Goal: Check status: Check status

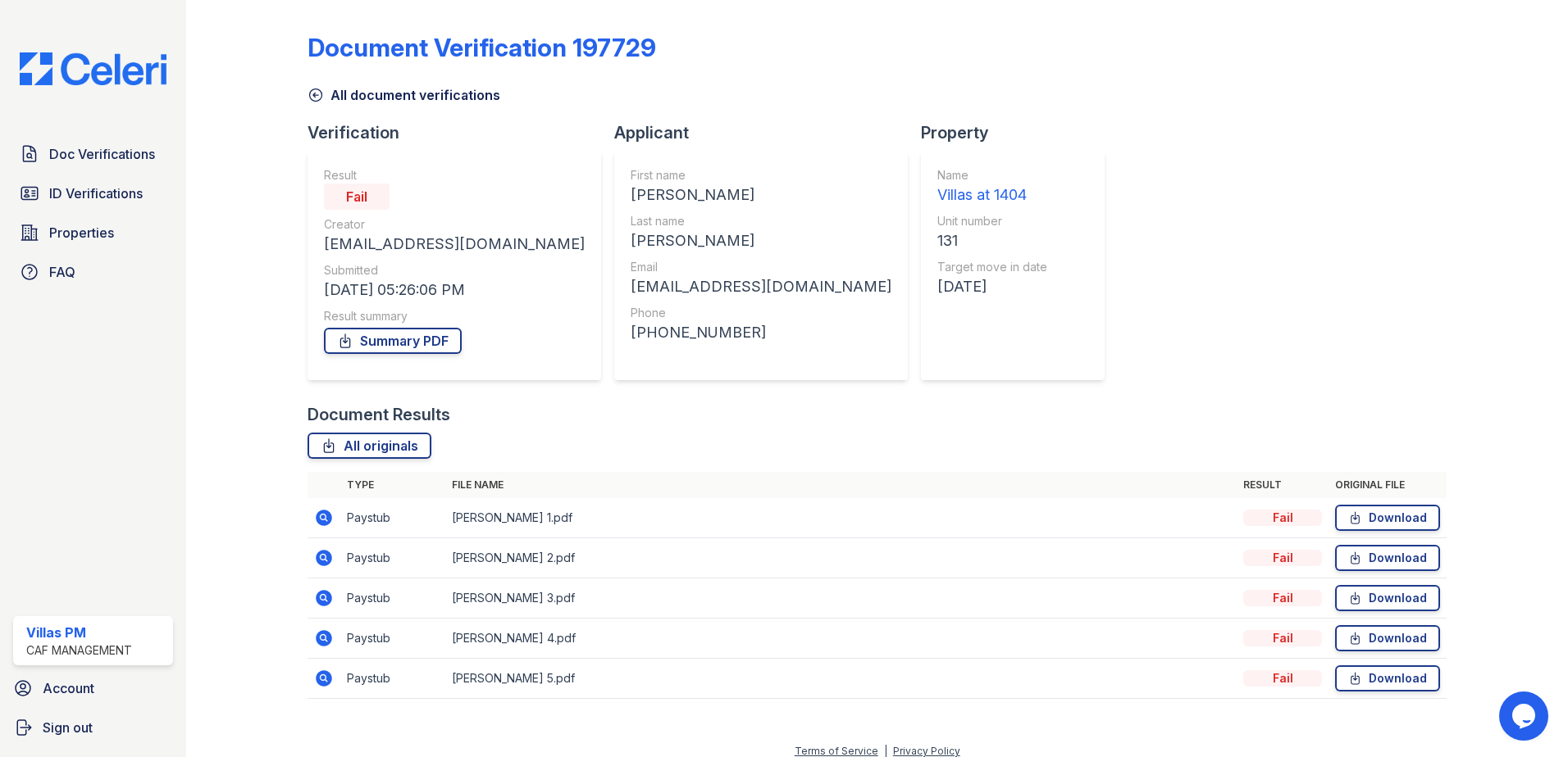
click at [90, 67] on img at bounding box center [93, 68] width 173 height 33
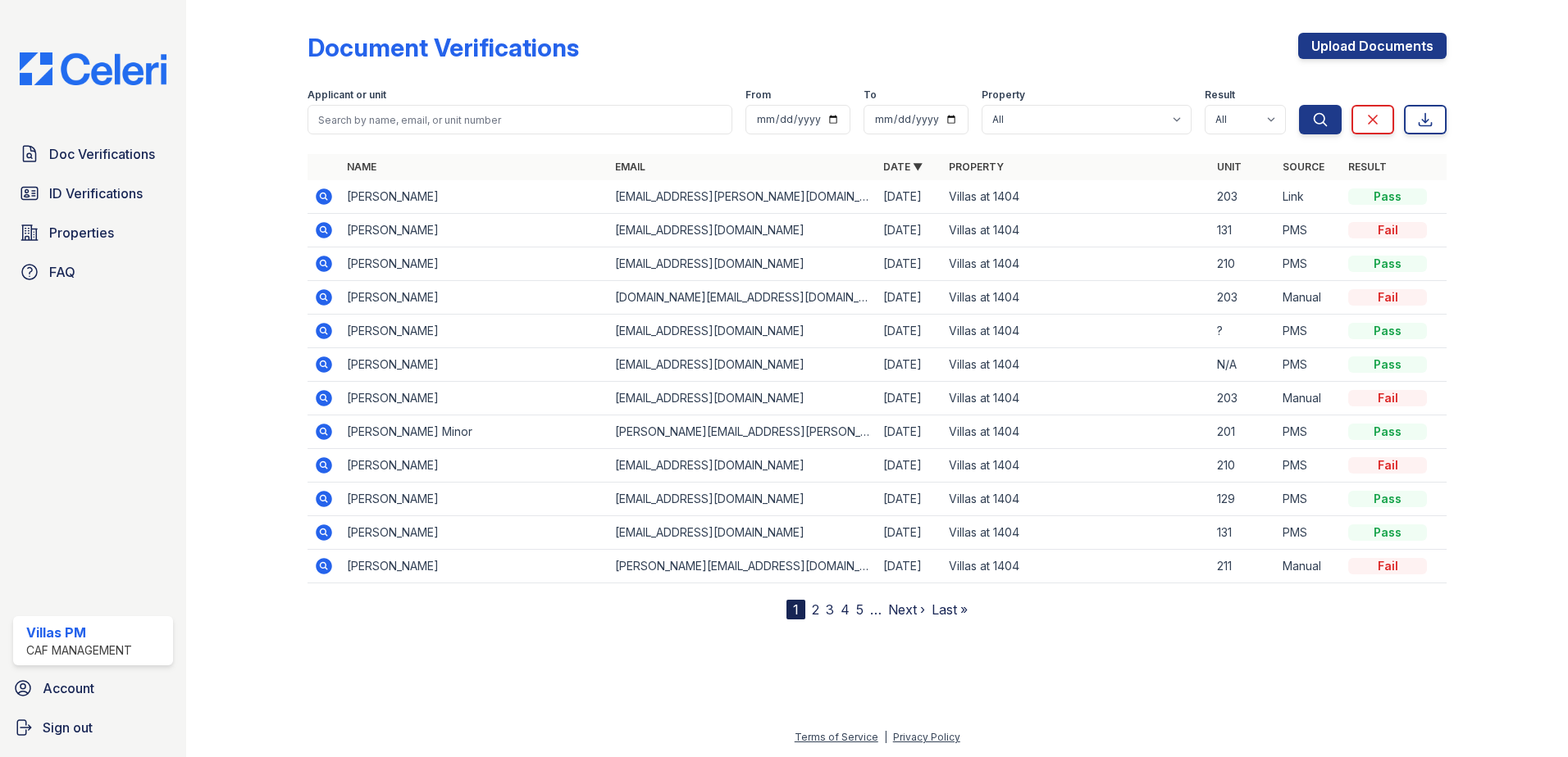
click at [328, 193] on icon at bounding box center [324, 196] width 17 height 17
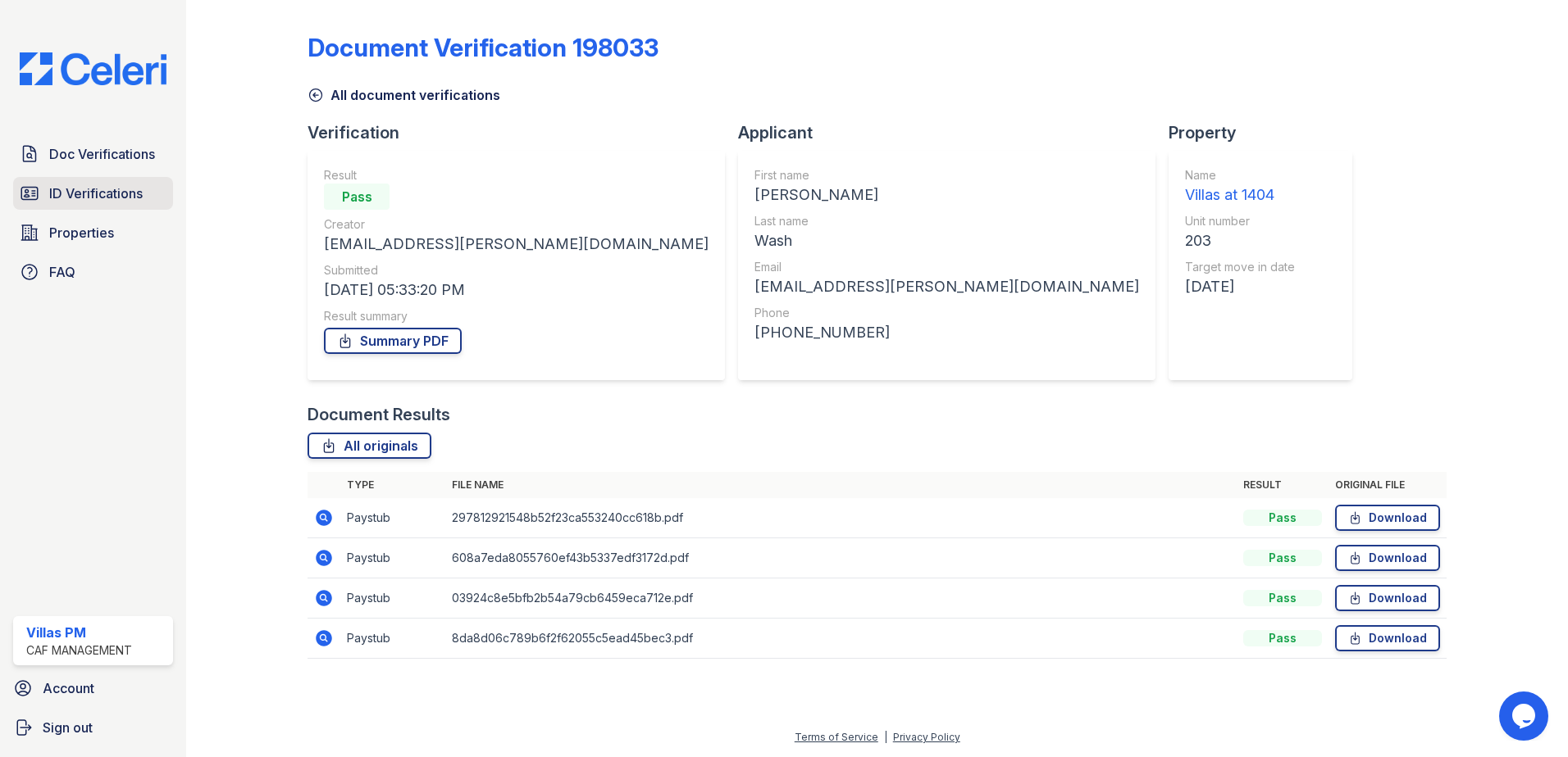
click at [84, 191] on span "ID Verifications" at bounding box center [96, 193] width 94 height 20
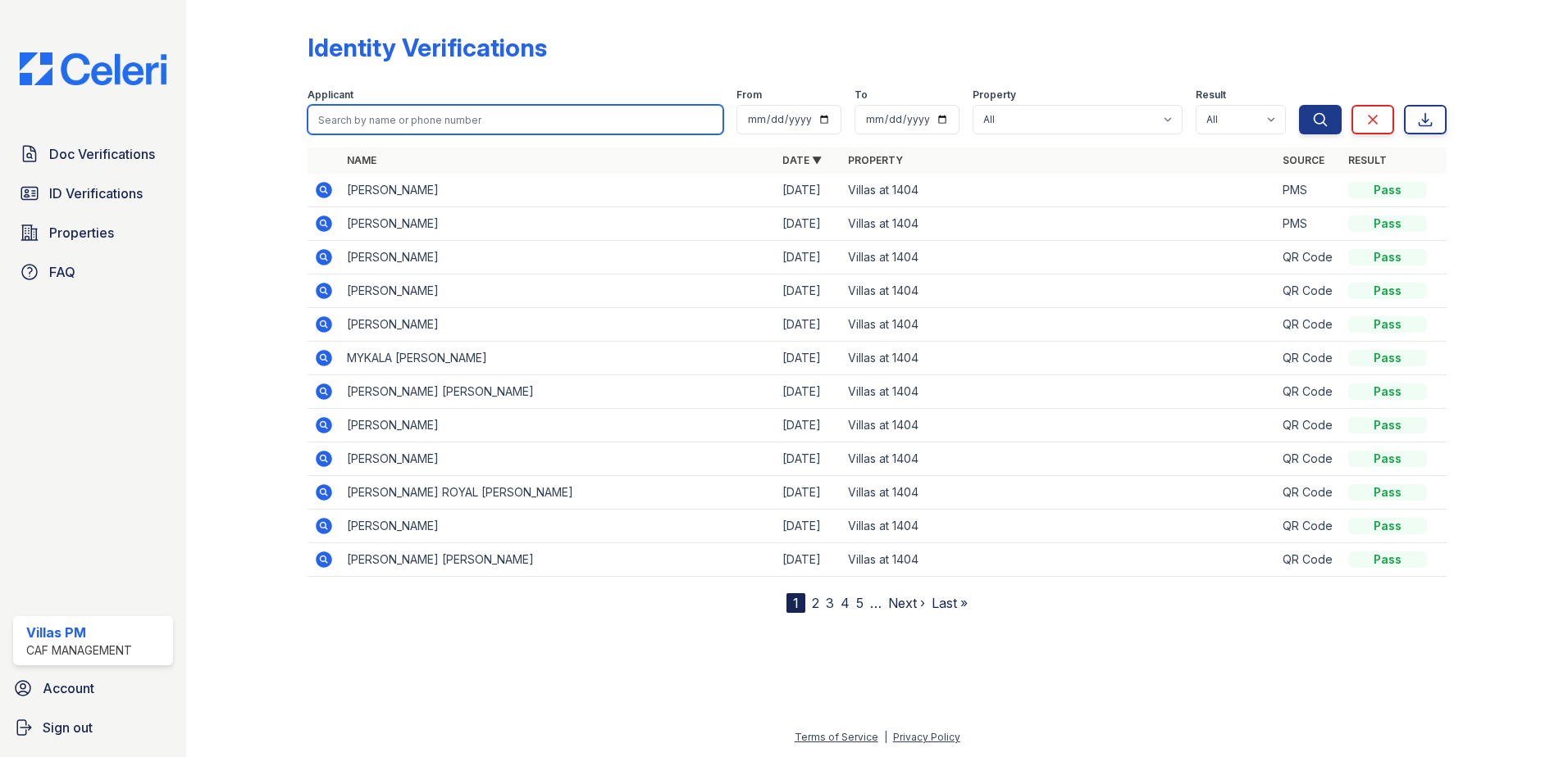
click at [374, 122] on input "search" at bounding box center [514, 119] width 416 height 30
type input "wash"
click at [1298, 105] on button "Search" at bounding box center [1319, 119] width 42 height 30
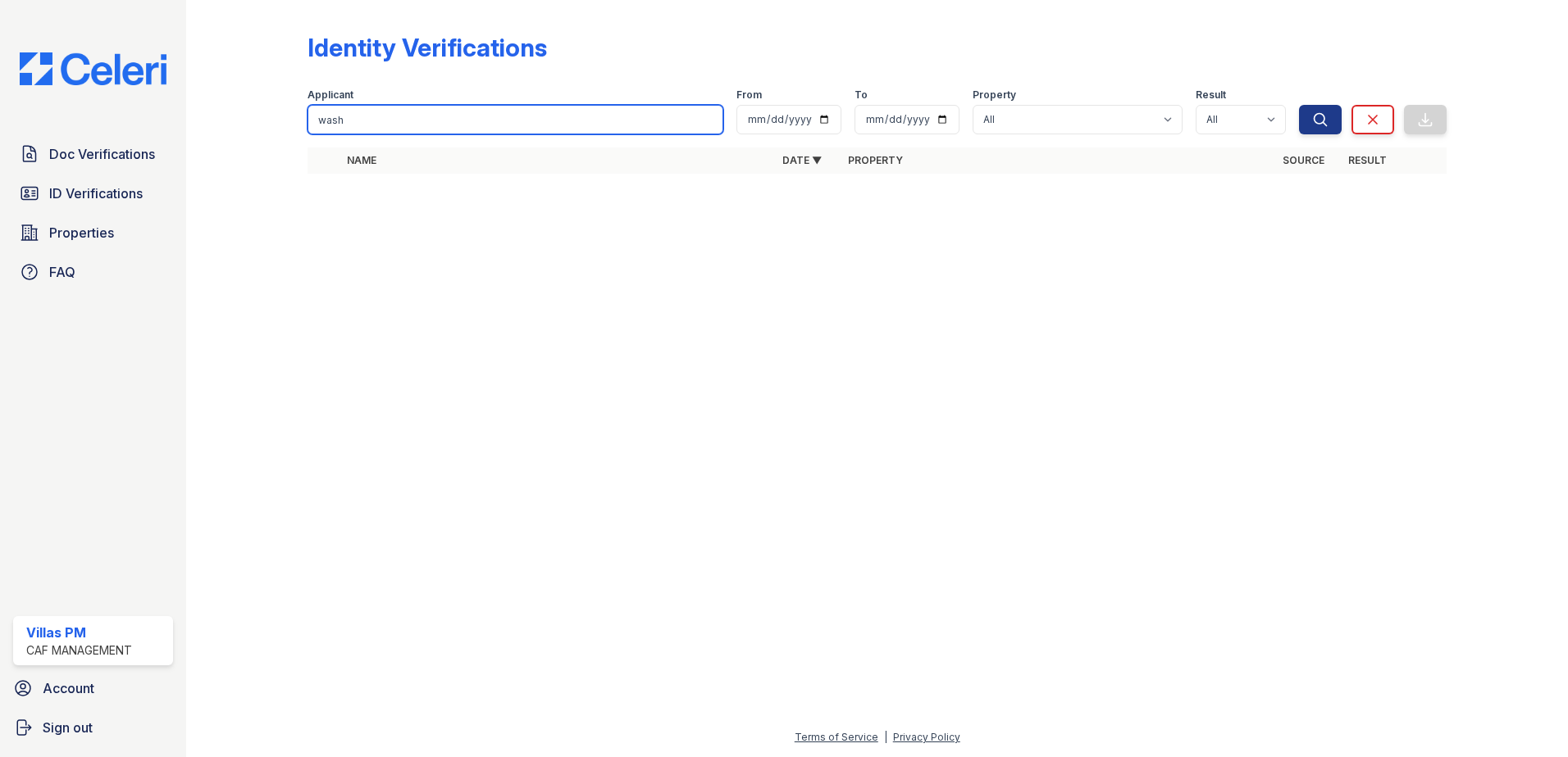
click at [348, 118] on input "wash" at bounding box center [514, 119] width 416 height 30
type input "w"
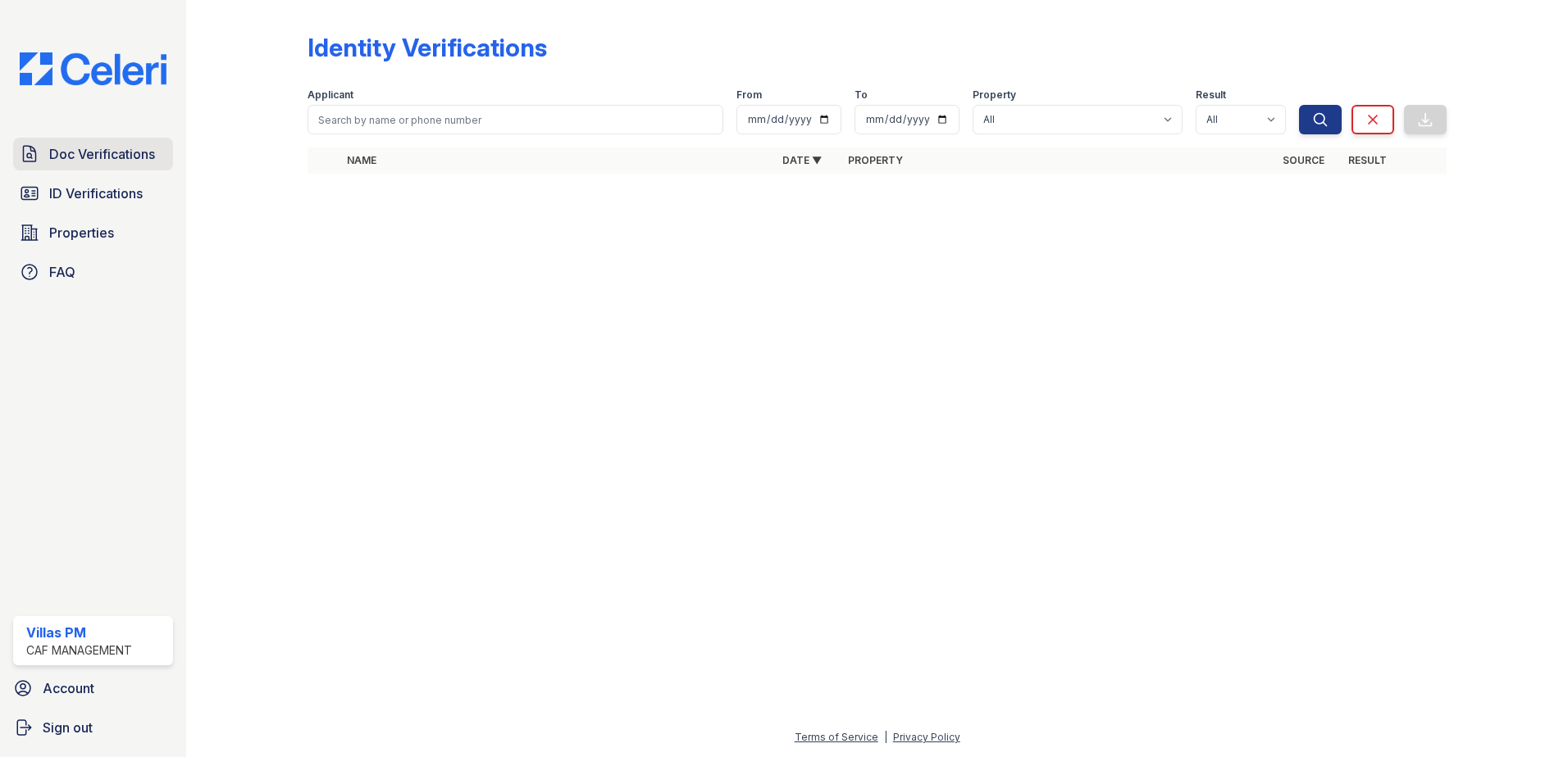
click at [105, 152] on span "Doc Verifications" at bounding box center [102, 154] width 106 height 20
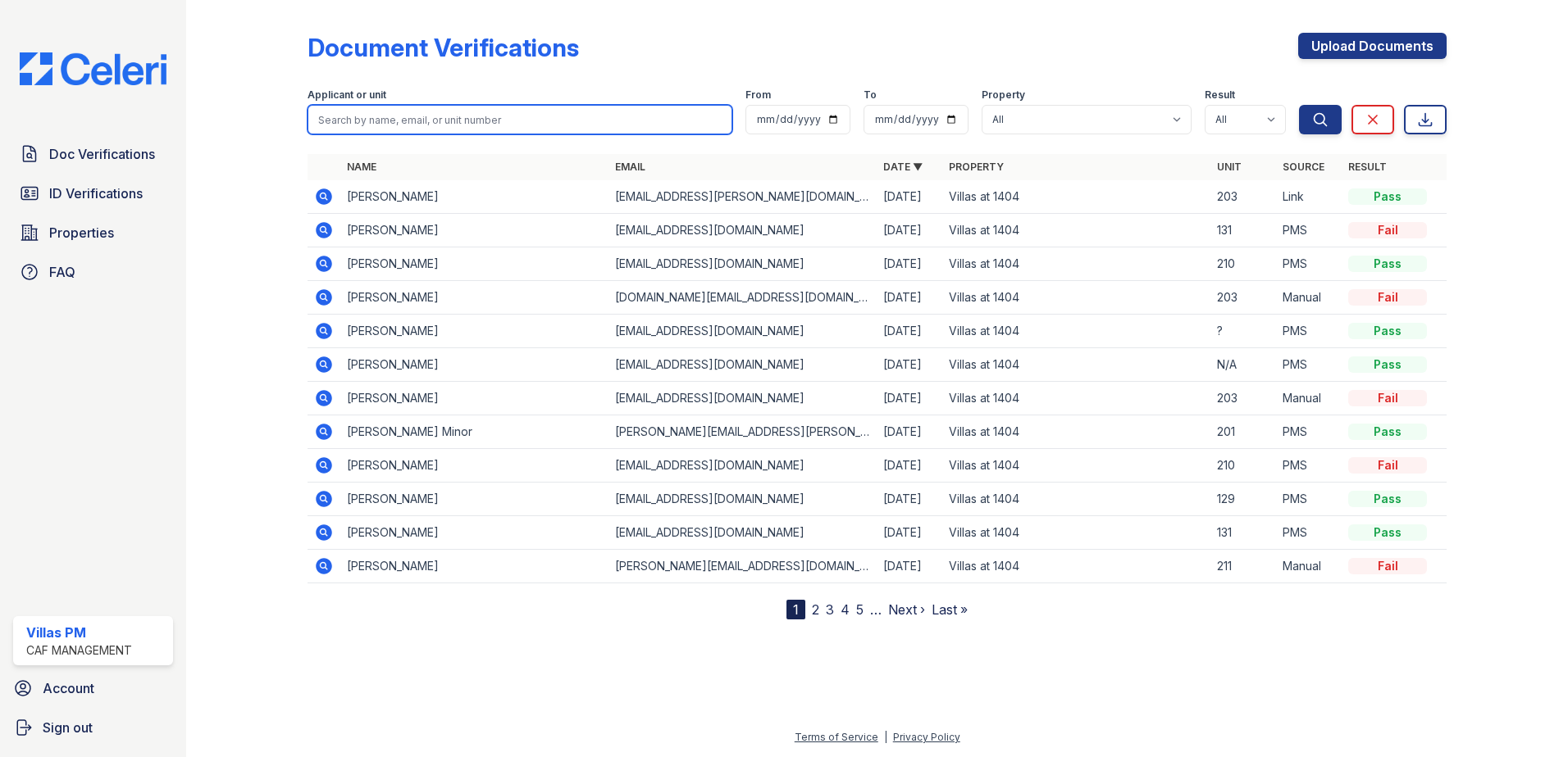
click at [363, 121] on input "search" at bounding box center [519, 119] width 425 height 30
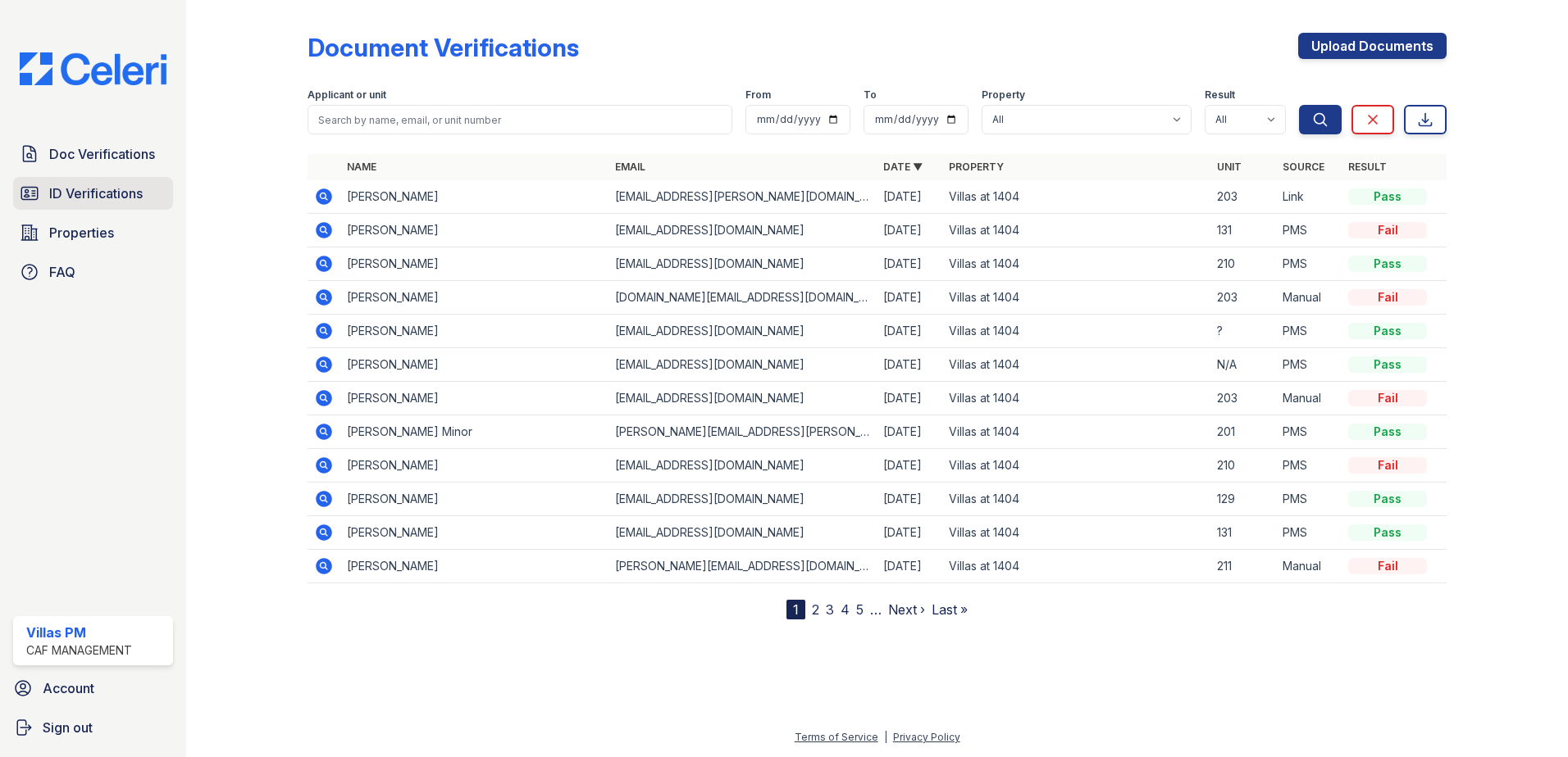
click at [118, 195] on span "ID Verifications" at bounding box center [96, 193] width 94 height 20
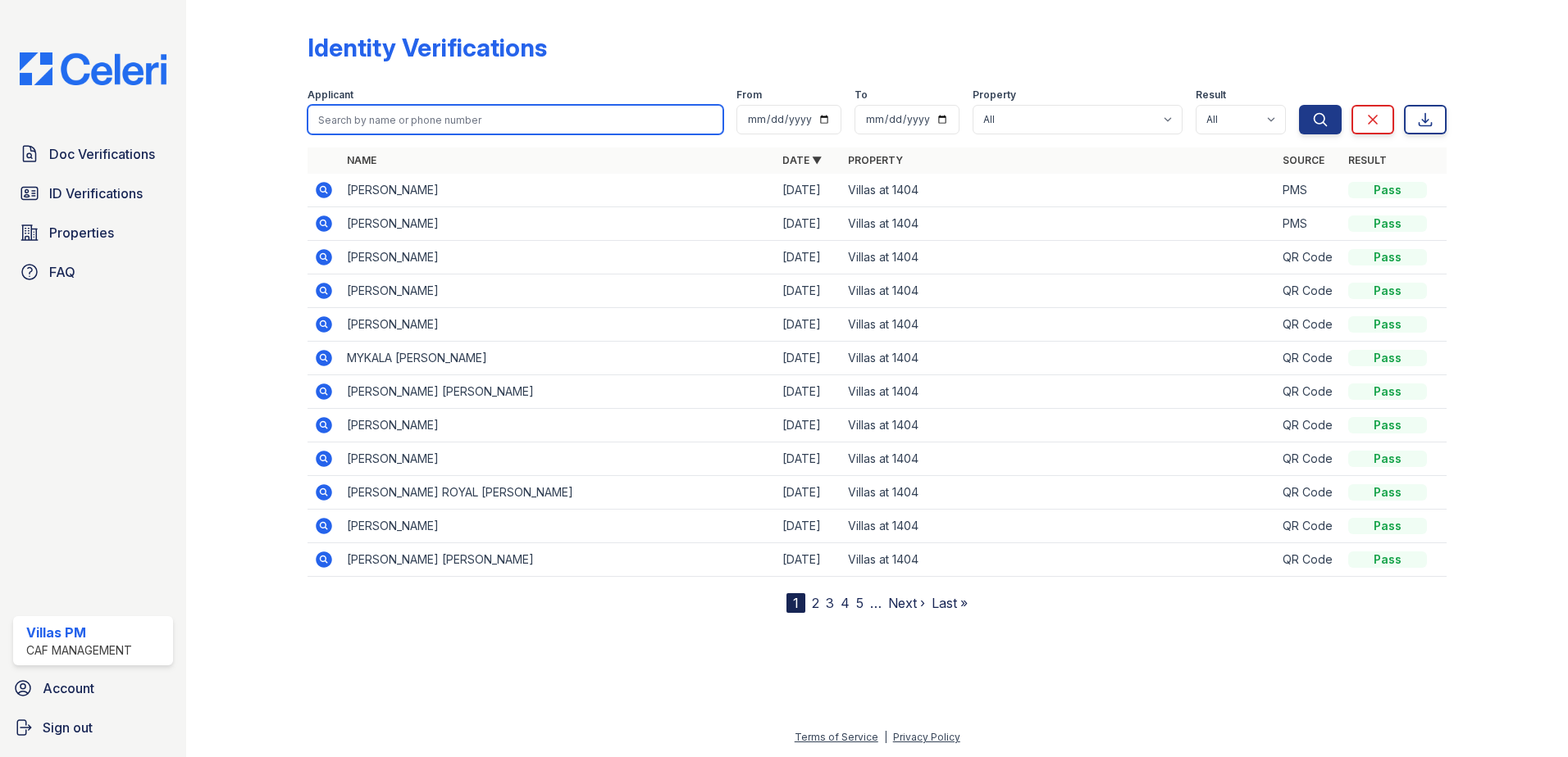
click at [368, 122] on input "search" at bounding box center [514, 119] width 416 height 30
type input "wash"
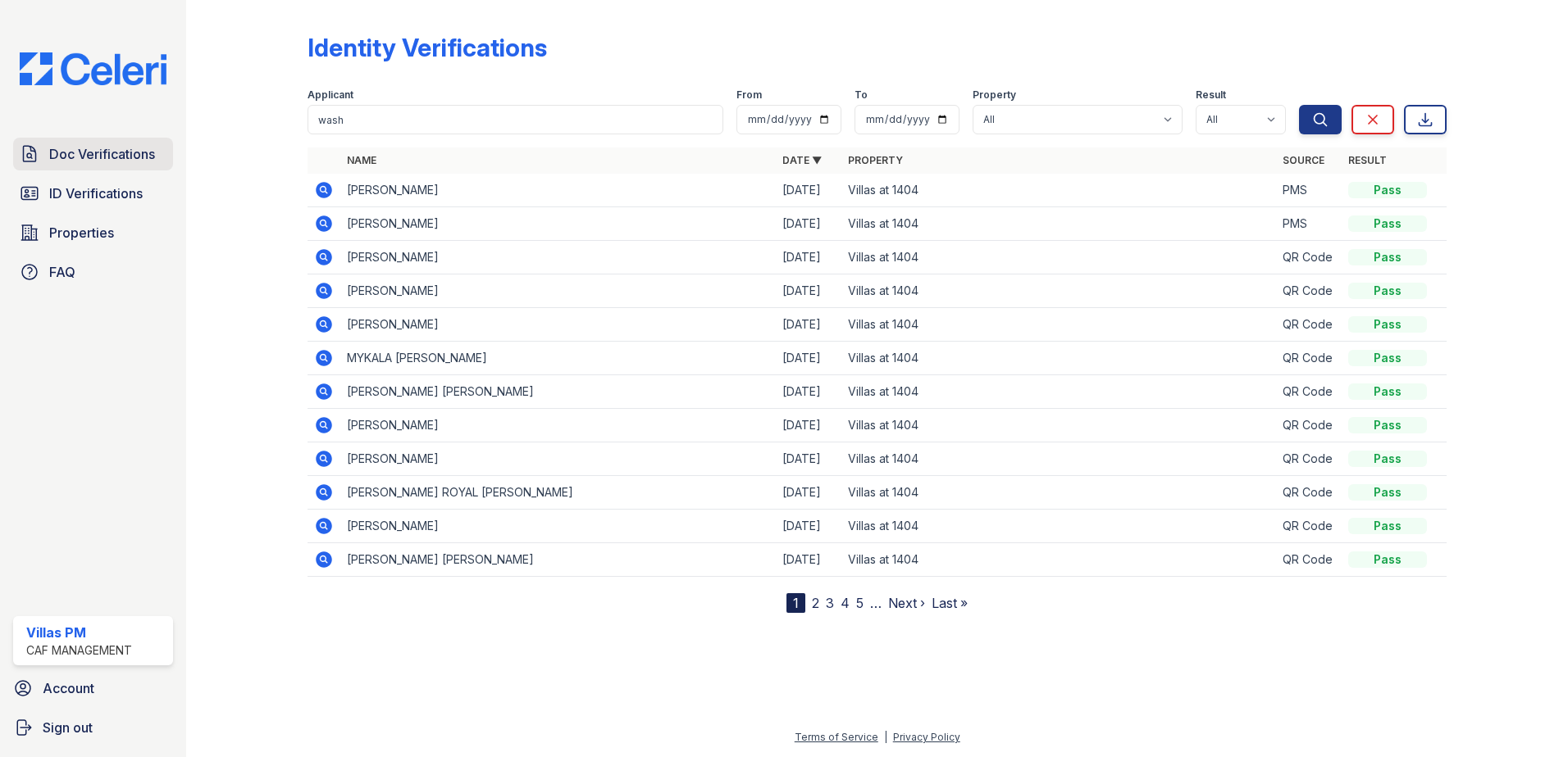
click at [110, 154] on span "Doc Verifications" at bounding box center [102, 154] width 106 height 20
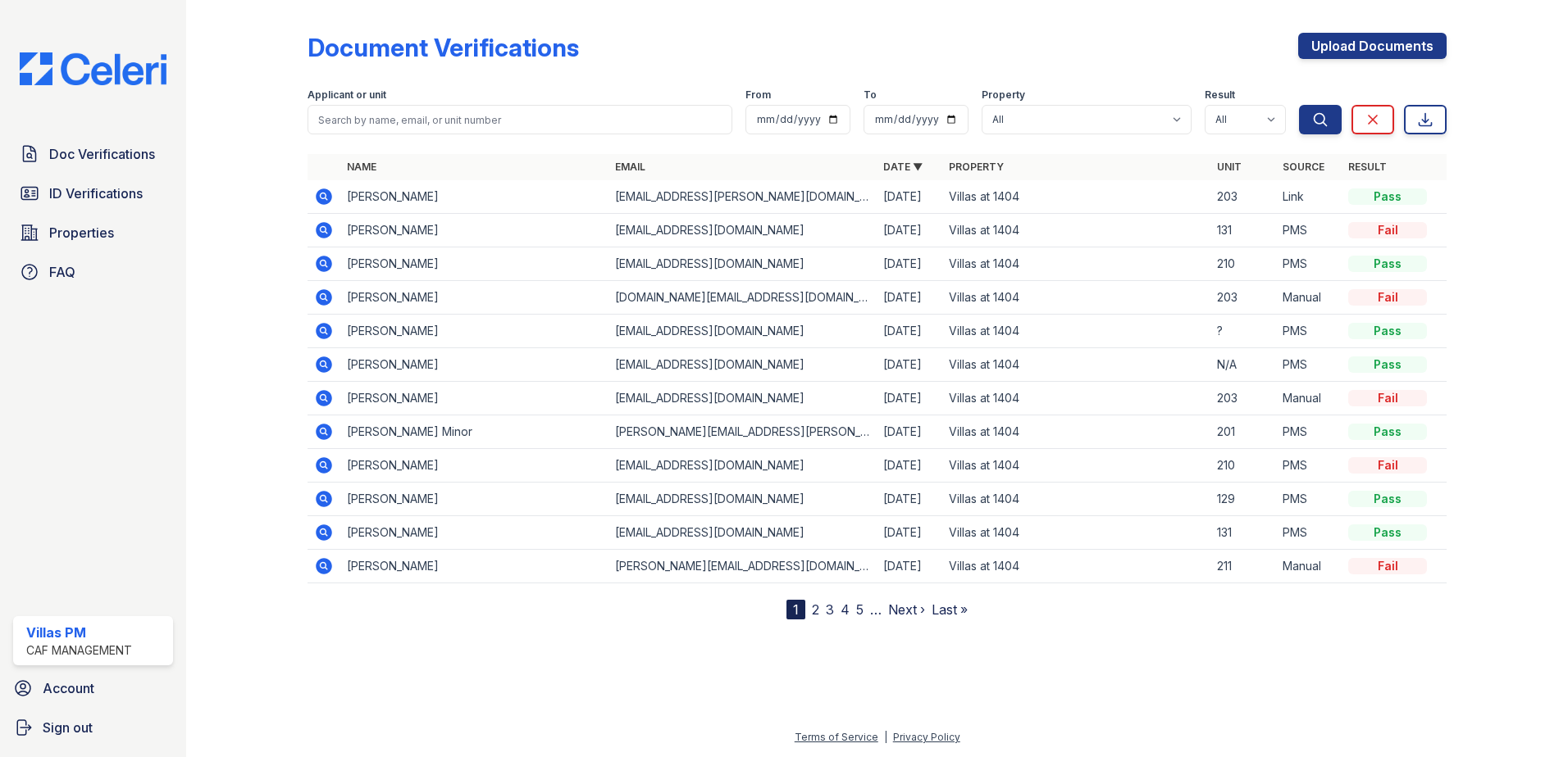
click at [327, 190] on icon at bounding box center [324, 196] width 17 height 17
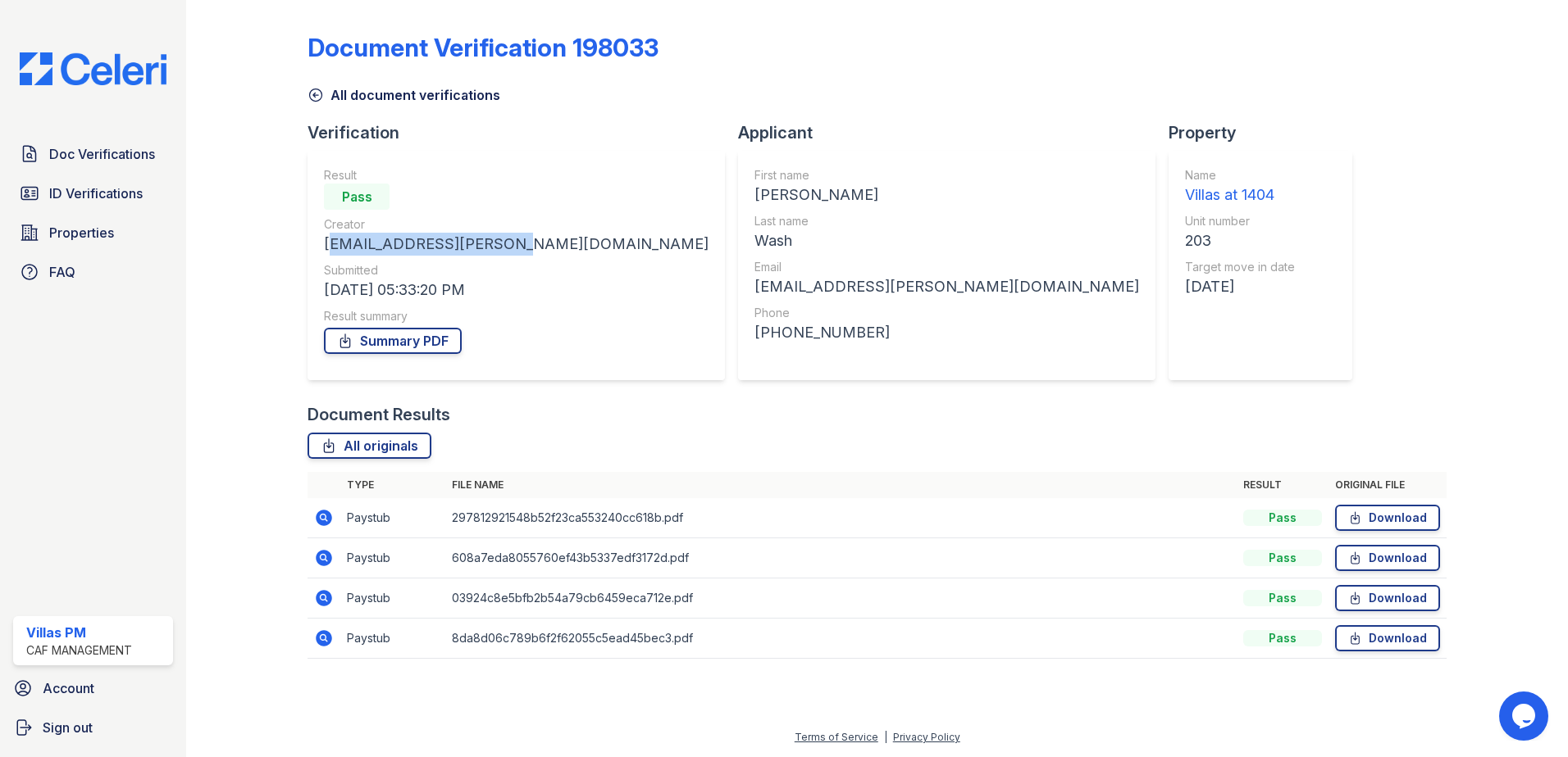
drag, startPoint x: 498, startPoint y: 243, endPoint x: 324, endPoint y: 248, distance: 174.1
click at [324, 248] on div "Result Pass Creator wash.darrell@yahoo.com Submitted 09/29/25 05:33:20 PM Resul…" at bounding box center [515, 265] width 418 height 230
drag, startPoint x: 325, startPoint y: 248, endPoint x: 373, endPoint y: 239, distance: 48.8
copy div "[EMAIL_ADDRESS][PERSON_NAME][DOMAIN_NAME]"
click at [75, 193] on span "ID Verifications" at bounding box center [96, 193] width 94 height 20
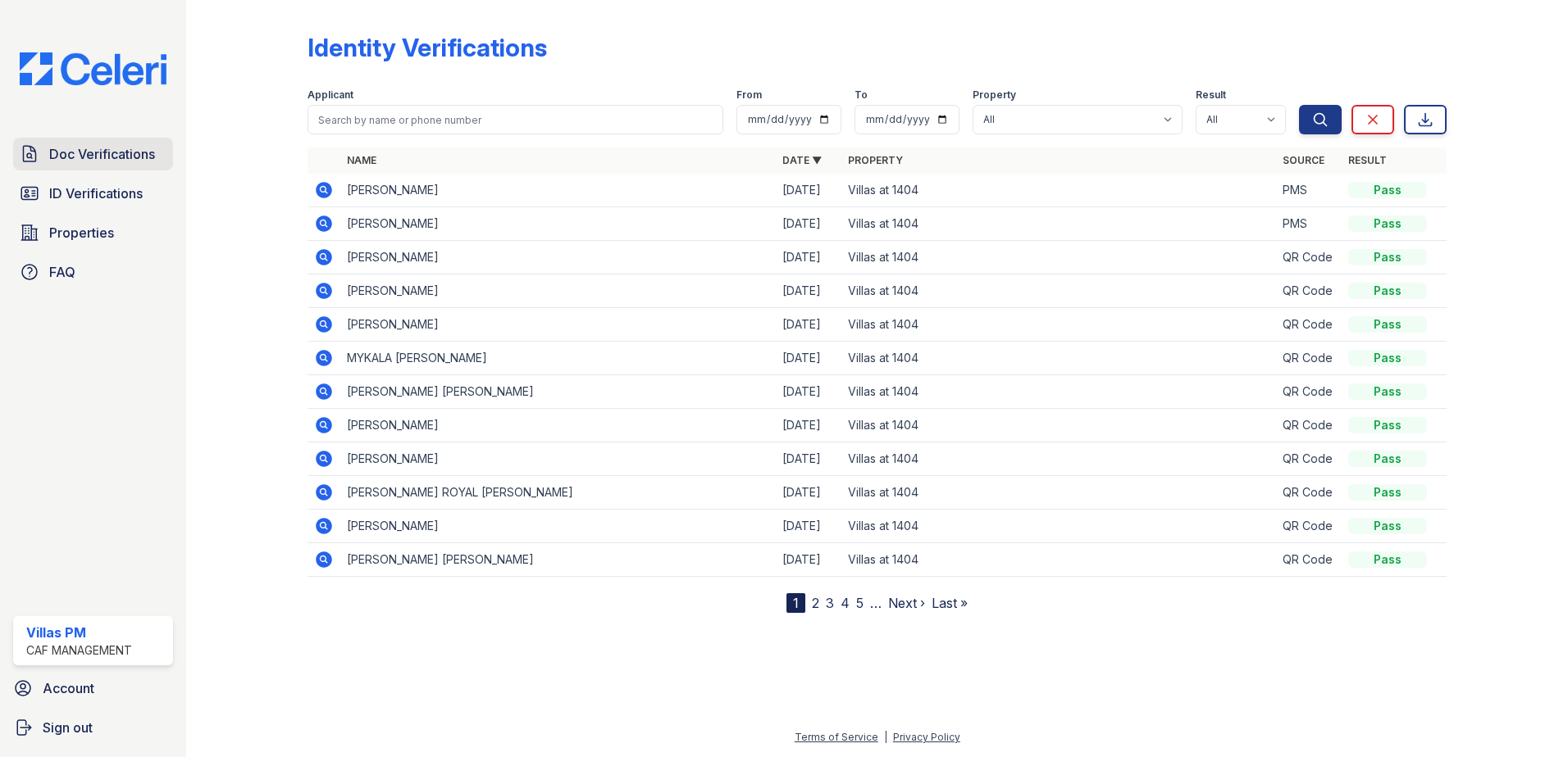
click at [89, 152] on span "Doc Verifications" at bounding box center [102, 154] width 106 height 20
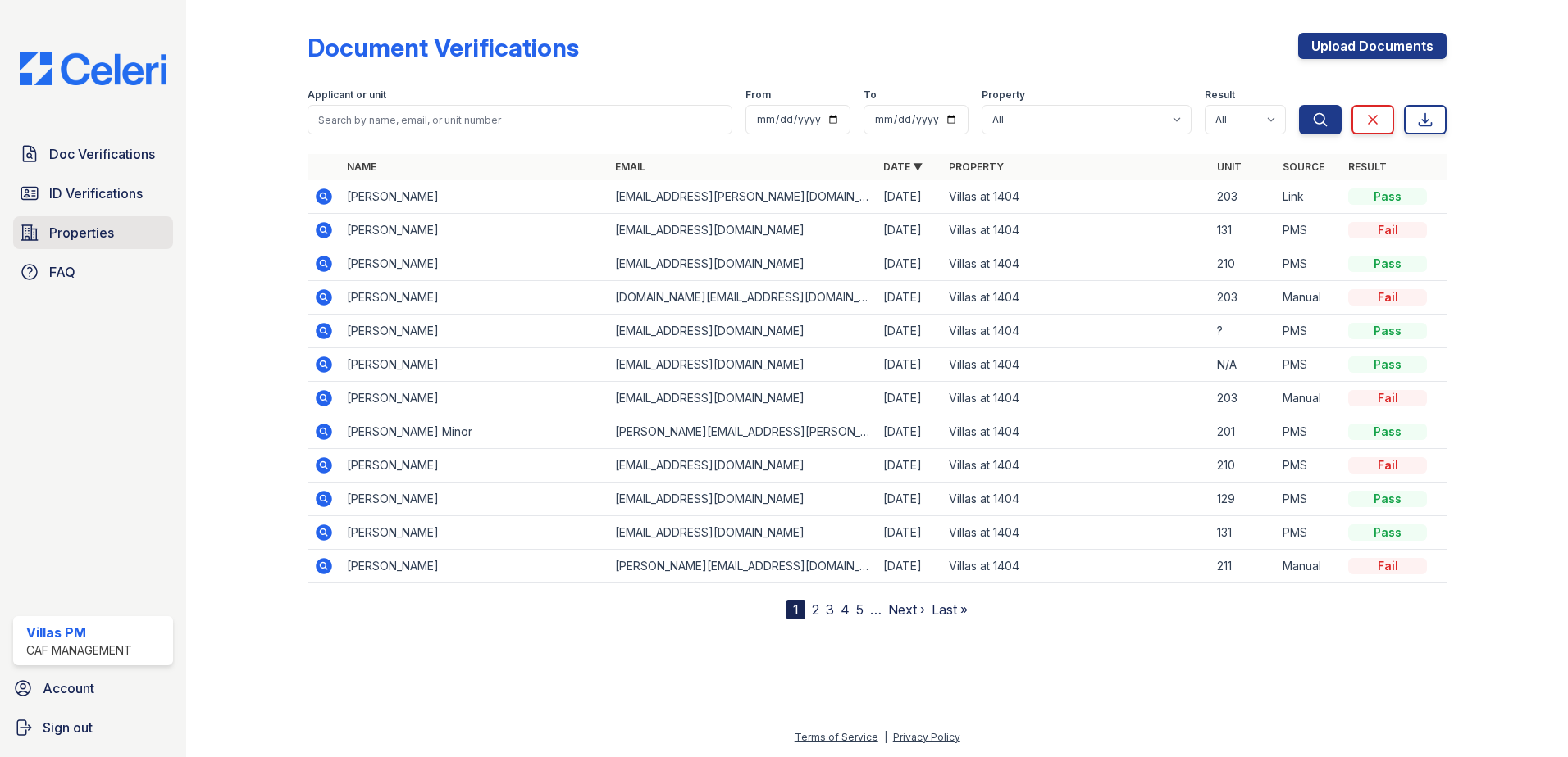
click at [71, 236] on span "Properties" at bounding box center [82, 233] width 65 height 20
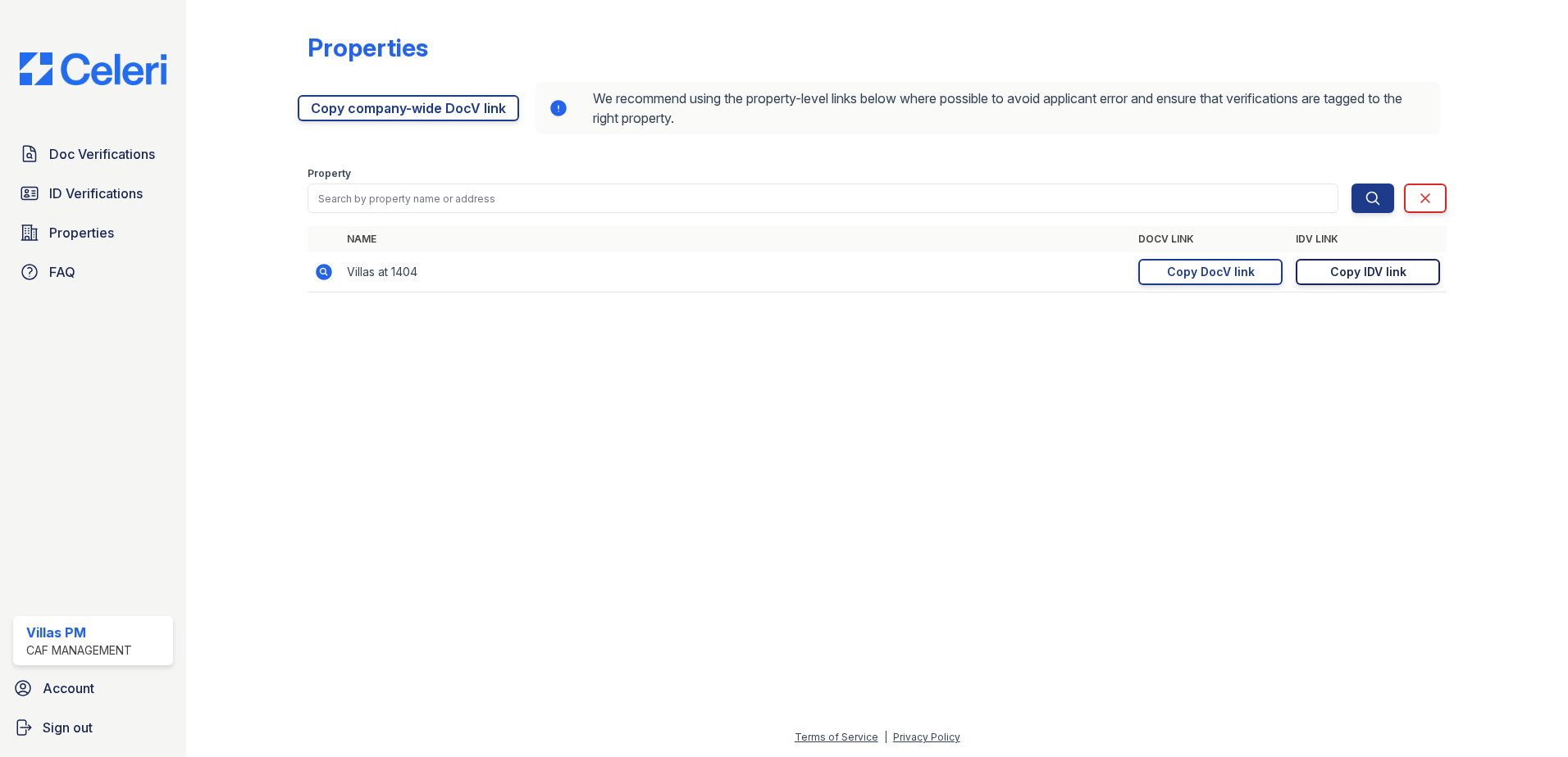
click at [1359, 277] on div "Copy IDV link" at bounding box center [1368, 271] width 76 height 17
